Goal: Communication & Community: Answer question/provide support

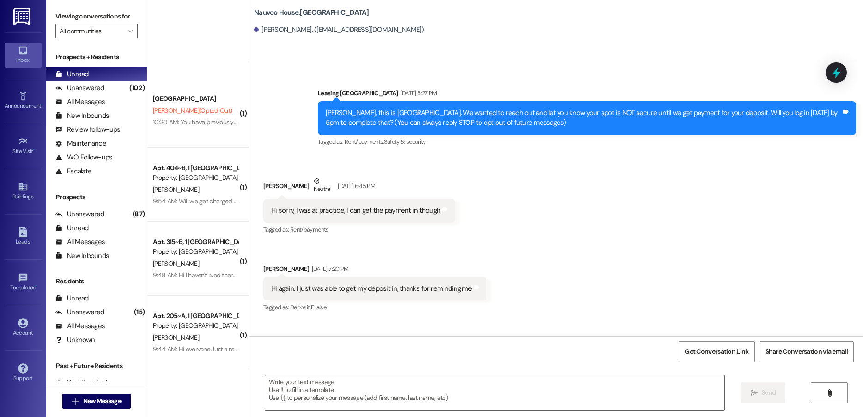
scroll to position [463, 0]
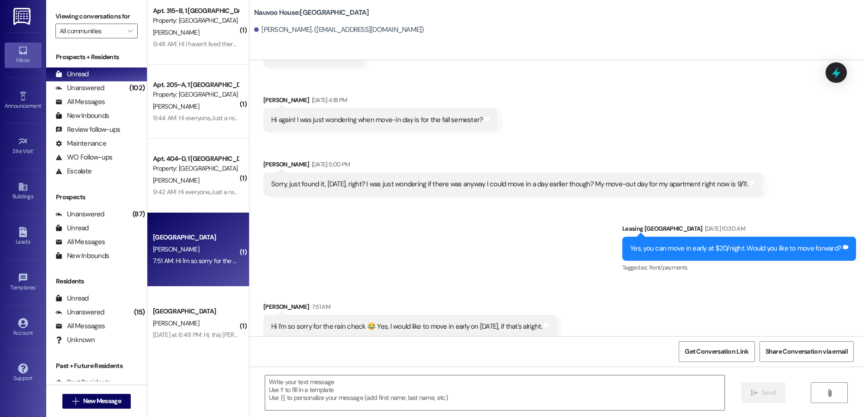
click at [290, 254] on div "Sent via SMS Leasing [GEOGRAPHIC_DATA] [DATE] 10:30 AM Yes, you can move in ear…" at bounding box center [555, 242] width 613 height 78
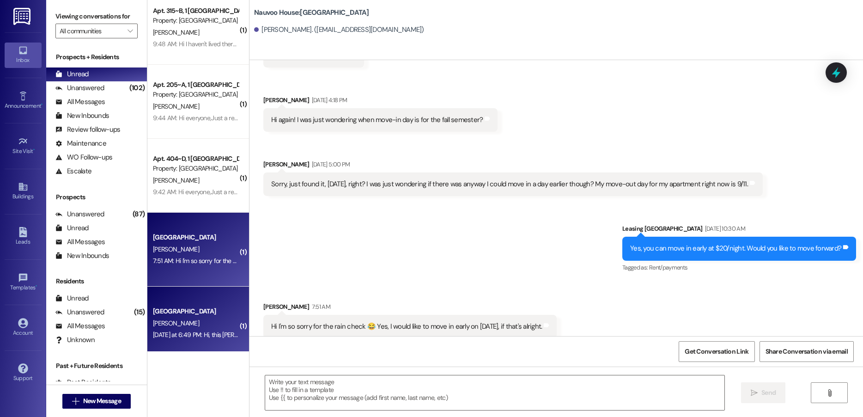
click at [201, 316] on div "[GEOGRAPHIC_DATA]" at bounding box center [195, 311] width 85 height 10
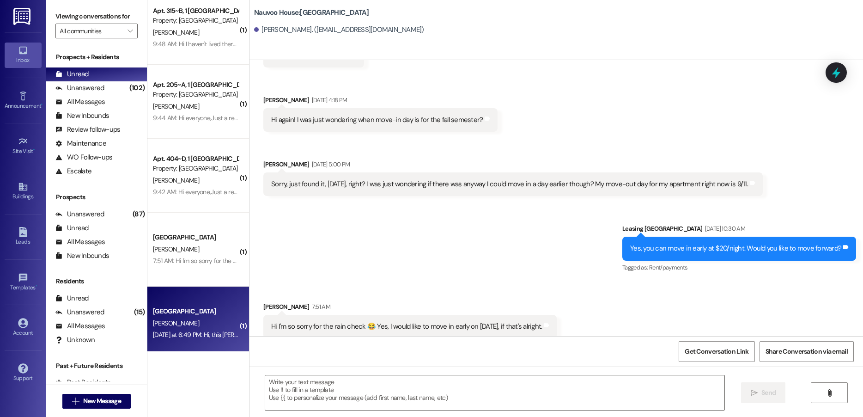
scroll to position [245, 0]
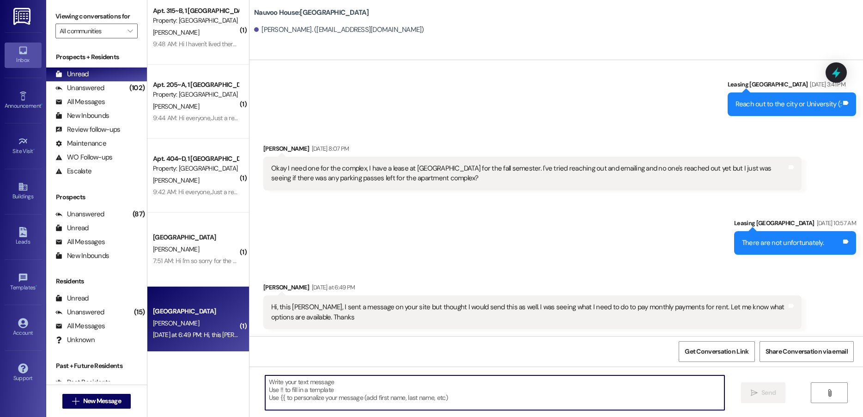
click at [388, 389] on textarea at bounding box center [494, 392] width 459 height 35
type textarea "I can set that up now!"
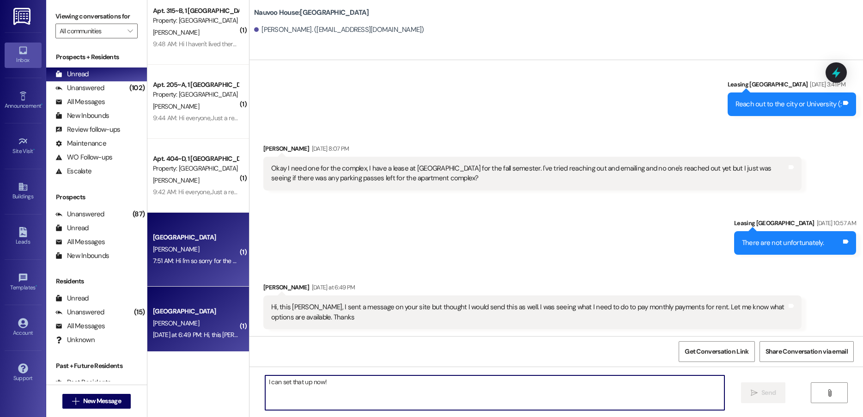
click at [168, 270] on div "Nauvoo House Prospect [PERSON_NAME] 7:51 AM: Hi I'm so sorry for the rain check…" at bounding box center [198, 249] width 102 height 74
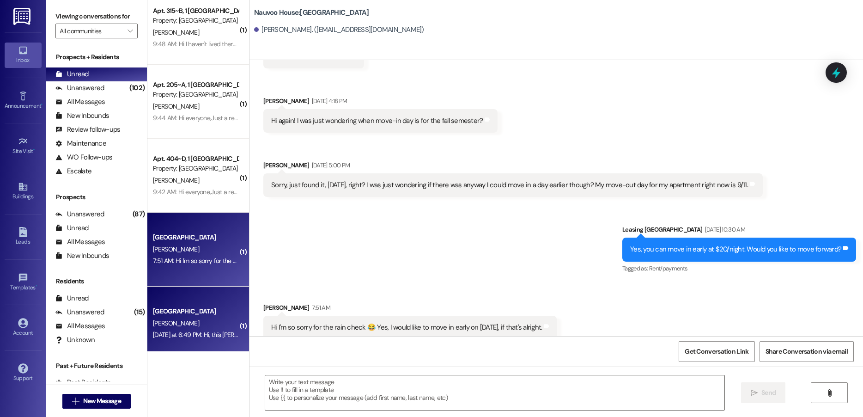
scroll to position [463, 0]
click at [175, 323] on div "[PERSON_NAME]" at bounding box center [195, 323] width 87 height 12
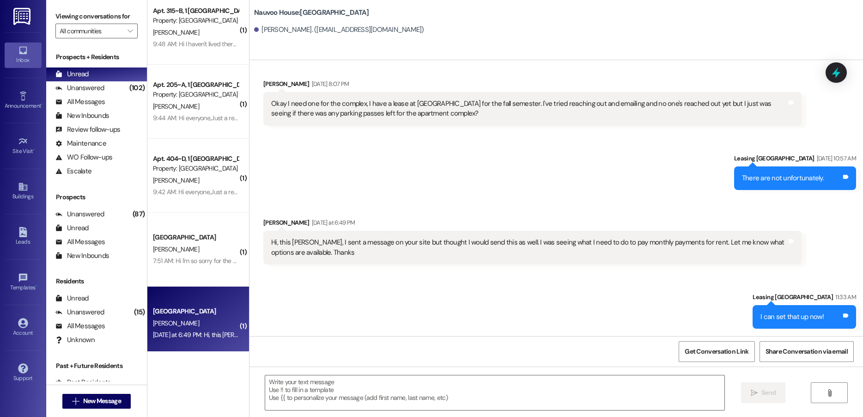
scroll to position [245, 0]
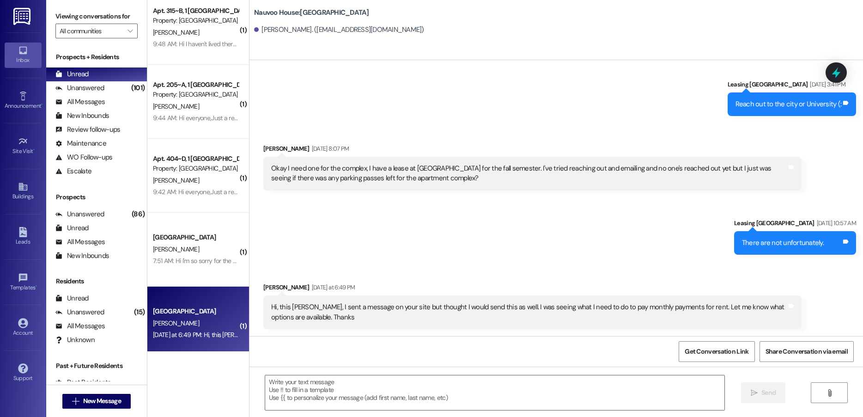
click at [289, 352] on div "Get Conversation Link Share Conversation via email" at bounding box center [555, 351] width 613 height 30
click at [312, 389] on textarea at bounding box center [494, 392] width 459 height 35
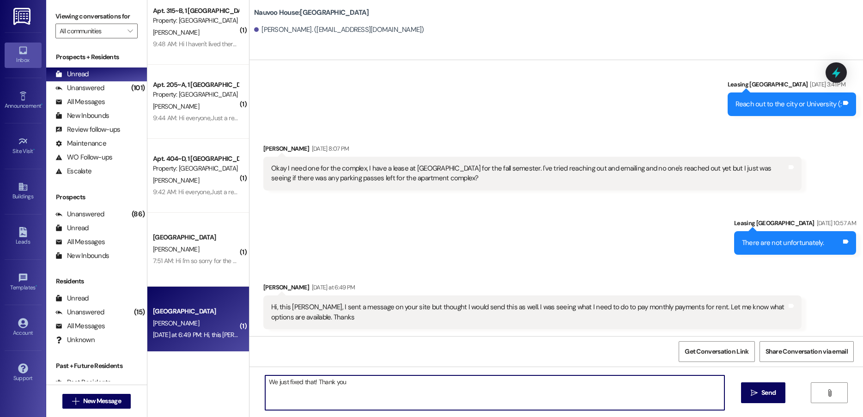
type textarea "We just fixed that! Thank you!"
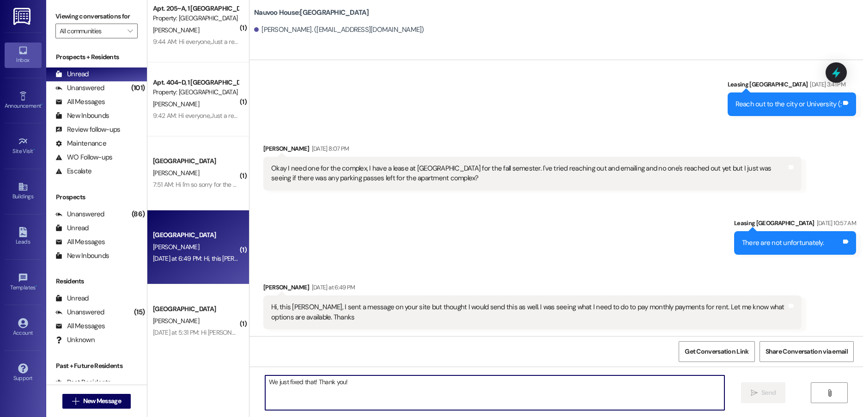
scroll to position [323, 0]
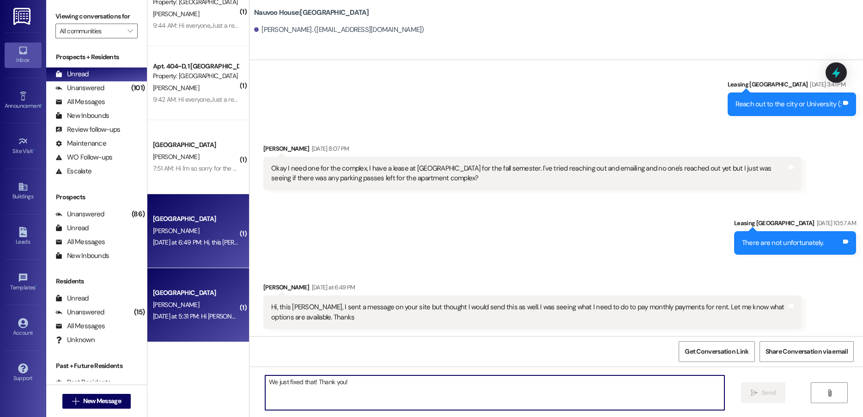
click at [195, 305] on span "[PERSON_NAME]" at bounding box center [176, 304] width 46 height 8
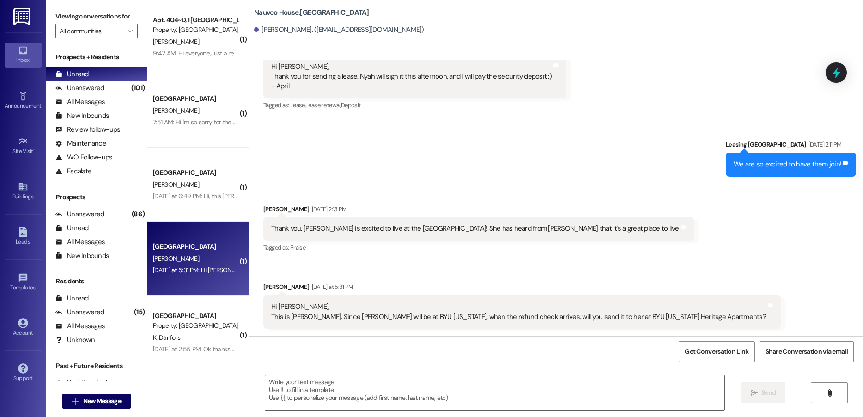
scroll to position [416, 0]
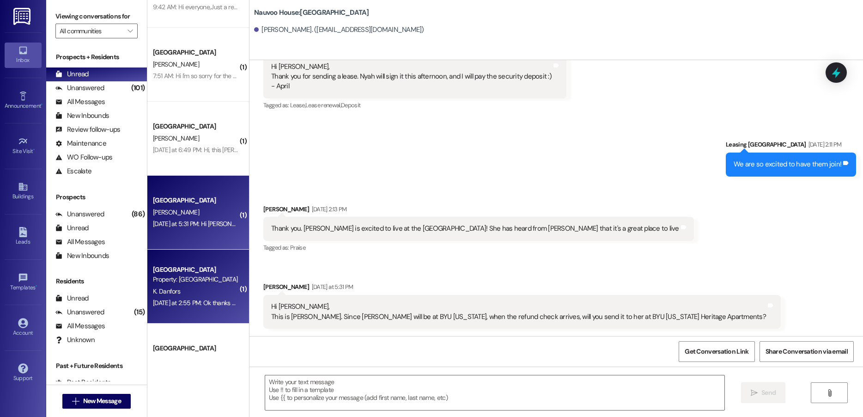
click at [197, 288] on div "K. Danfors" at bounding box center [195, 291] width 87 height 12
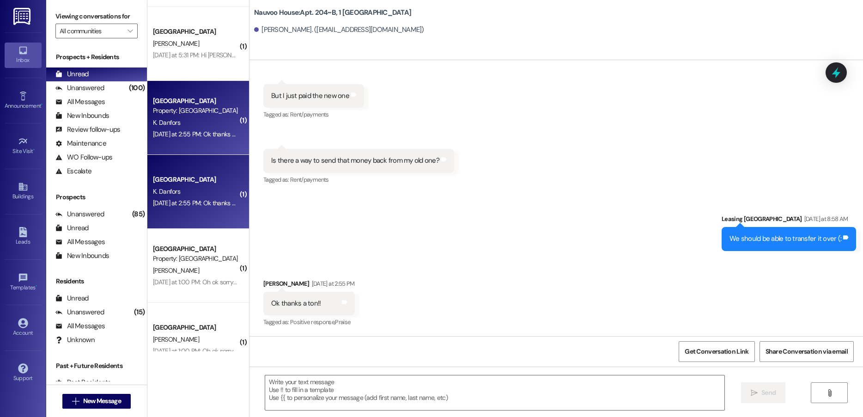
scroll to position [600, 0]
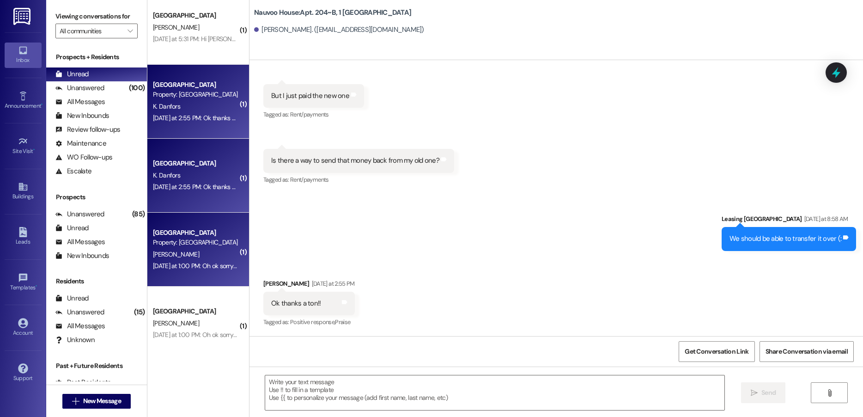
click at [179, 260] on div "[DATE] at 1:00 PM: Oh ok sorry I missed that part! Thank you [DATE] at 1:00 PM:…" at bounding box center [195, 266] width 87 height 12
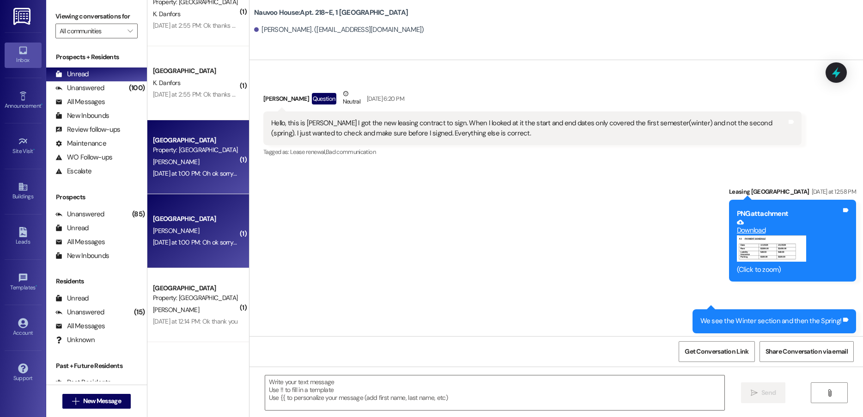
scroll to position [739, 0]
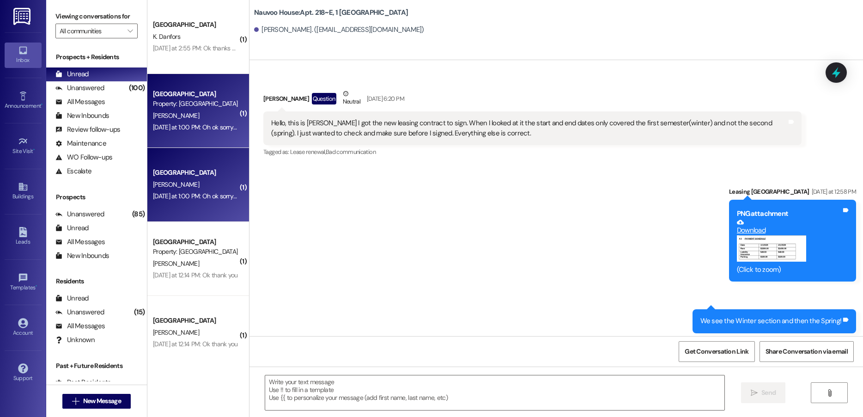
click at [183, 260] on div "( 1 ) [GEOGRAPHIC_DATA] Prospect Property: [GEOGRAPHIC_DATA] K. Danfors [DATE] …" at bounding box center [198, 175] width 102 height 351
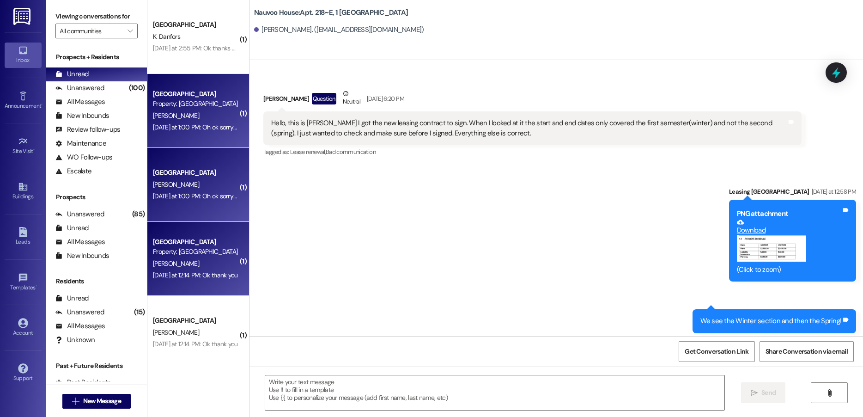
click at [182, 273] on div "[DATE] at 12:14 PM: Ok thank you [DATE] at 12:14 PM: Ok thank you" at bounding box center [195, 275] width 85 height 8
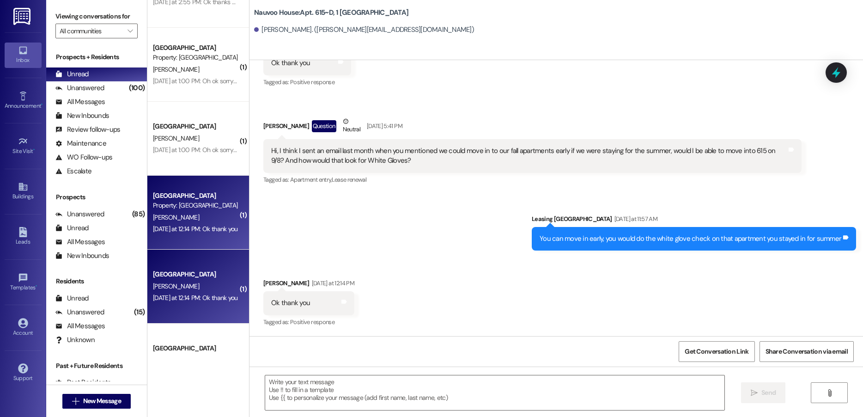
scroll to position [831, 0]
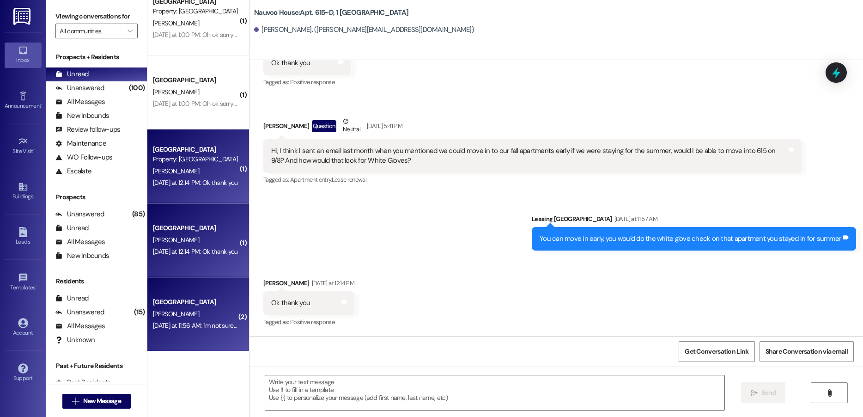
click at [164, 306] on div "[GEOGRAPHIC_DATA]" at bounding box center [195, 302] width 85 height 10
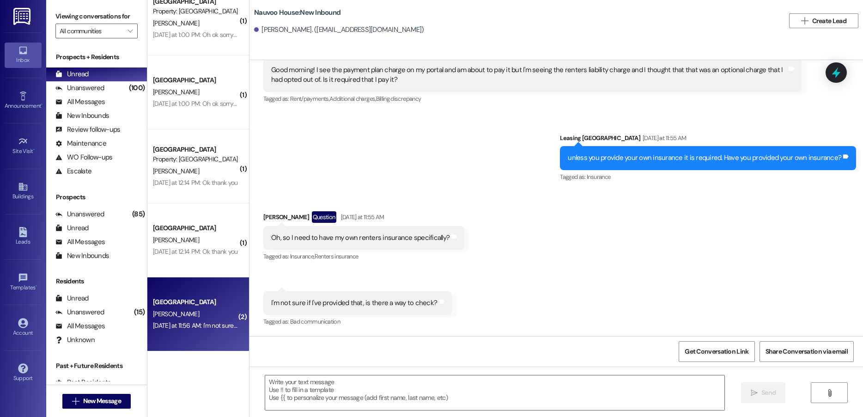
scroll to position [1678, 0]
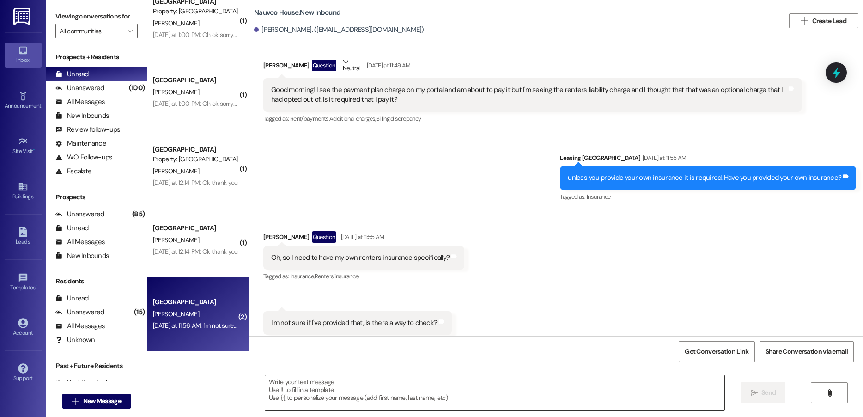
click at [348, 397] on textarea at bounding box center [494, 392] width 459 height 35
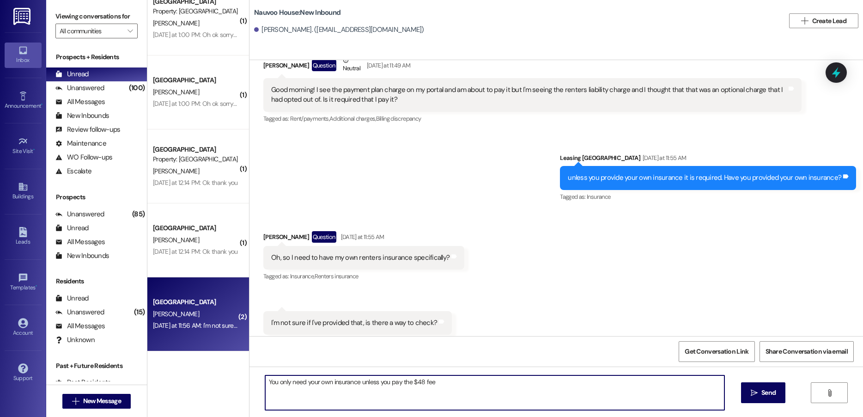
type textarea "You only need your own insurance unless you pay the $48 fee."
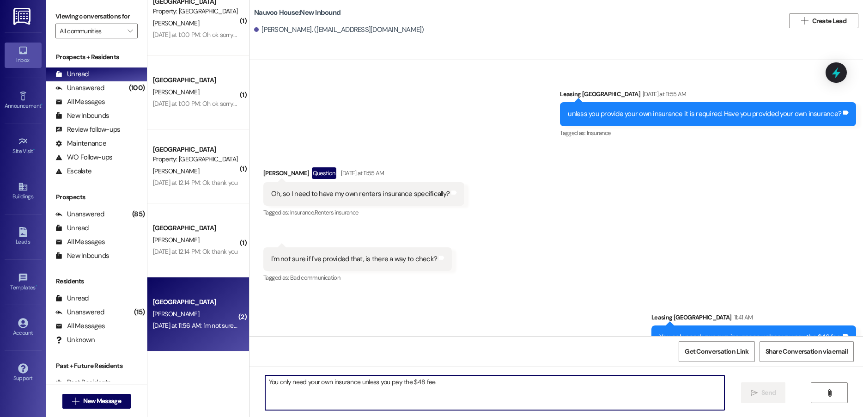
scroll to position [1742, 0]
click at [362, 401] on textarea "You only need your own insurance unless you pay the $48 fee." at bounding box center [494, 392] width 459 height 35
